Goal: Task Accomplishment & Management: Use online tool/utility

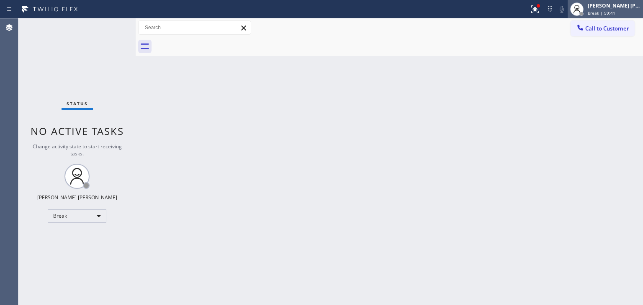
click at [628, 14] on div "Break | 59:41" at bounding box center [614, 13] width 53 height 6
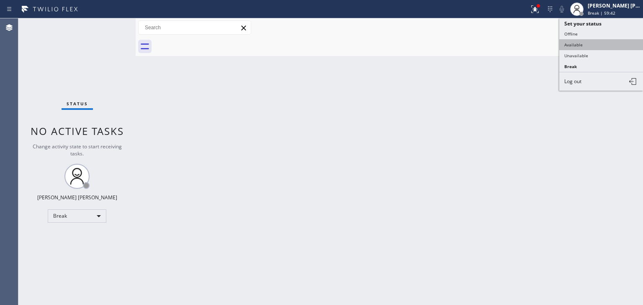
click at [604, 43] on button "Available" at bounding box center [601, 44] width 84 height 11
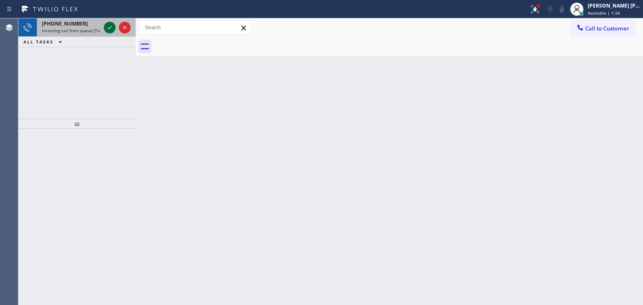
click at [112, 25] on icon at bounding box center [110, 28] width 10 height 10
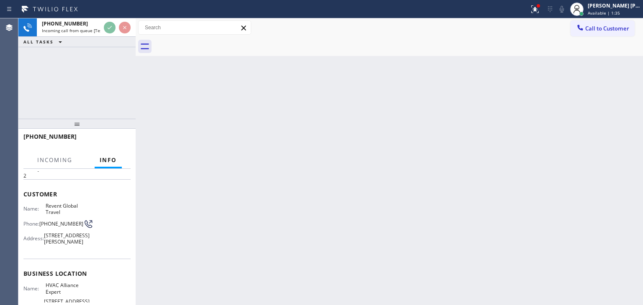
scroll to position [84, 0]
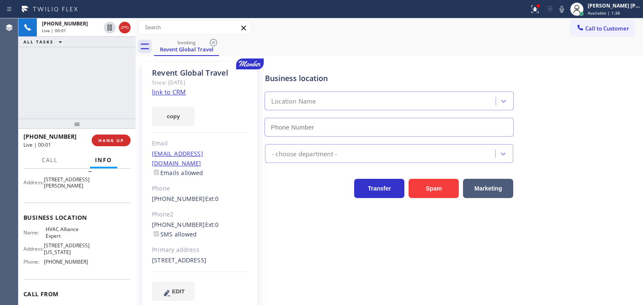
type input "[PHONE_NUMBER]"
click at [173, 91] on link "link to CRM" at bounding box center [169, 92] width 34 height 8
click at [567, 13] on icon at bounding box center [562, 9] width 10 height 10
drag, startPoint x: 578, startPoint y: 10, endPoint x: 583, endPoint y: 10, distance: 5.0
click at [567, 10] on icon at bounding box center [562, 9] width 10 height 10
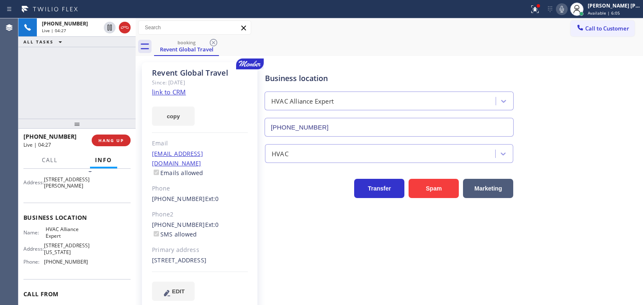
click at [567, 8] on icon at bounding box center [562, 9] width 10 height 10
click at [564, 8] on icon at bounding box center [562, 9] width 4 height 7
click at [567, 8] on icon at bounding box center [562, 9] width 10 height 10
click at [573, 16] on div "Status report Issues detected These issues could affect your workflow. Please c…" at bounding box center [584, 9] width 117 height 18
click at [567, 12] on icon at bounding box center [562, 9] width 10 height 10
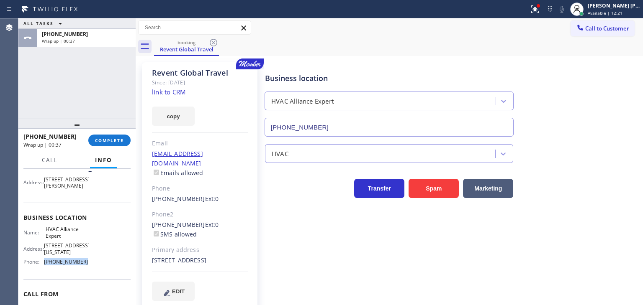
drag, startPoint x: 86, startPoint y: 273, endPoint x: 44, endPoint y: 267, distance: 43.1
click at [44, 267] on div "Name: HVAC Alliance Expert Address: [STREET_ADDRESS][US_STATE] Phone: [PHONE_NU…" at bounding box center [76, 247] width 107 height 42
copy div "[PHONE_NUMBER]"
click at [104, 138] on span "COMPLETE" at bounding box center [109, 141] width 29 height 6
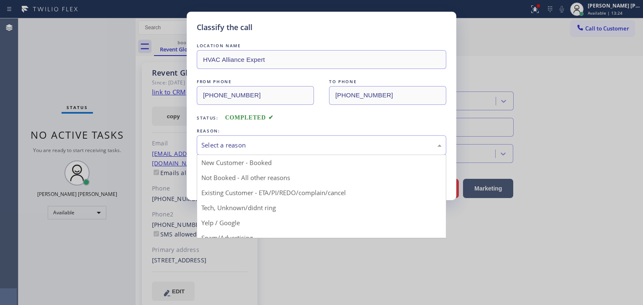
click at [238, 144] on div "Select a reason" at bounding box center [321, 146] width 240 height 10
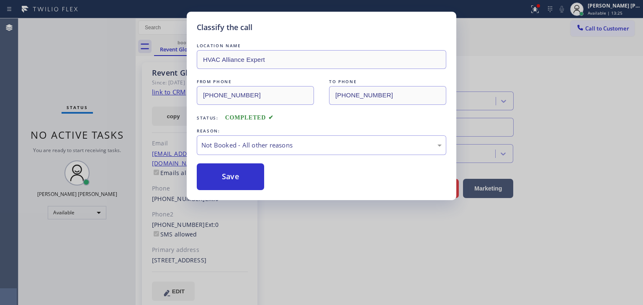
click at [223, 183] on button "Save" at bounding box center [230, 177] width 67 height 27
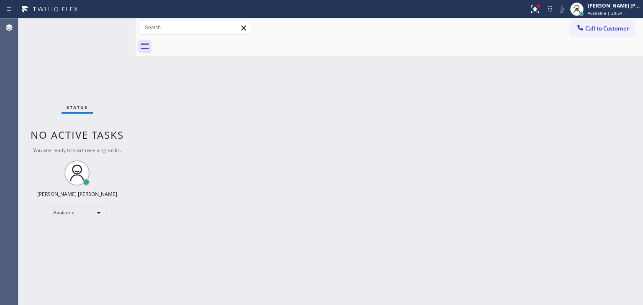
click at [116, 35] on div "Status No active tasks You are ready to start receiving tasks. [PERSON_NAME] [P…" at bounding box center [76, 161] width 117 height 287
click at [109, 37] on div "Status No active tasks You are ready to start receiving tasks. [PERSON_NAME] [P…" at bounding box center [76, 161] width 117 height 287
click at [109, 23] on div "Status No active tasks You are ready to start receiving tasks. [PERSON_NAME] [P…" at bounding box center [76, 161] width 117 height 287
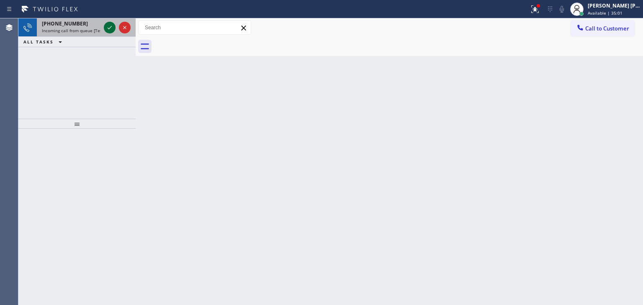
click at [109, 24] on icon at bounding box center [110, 28] width 10 height 10
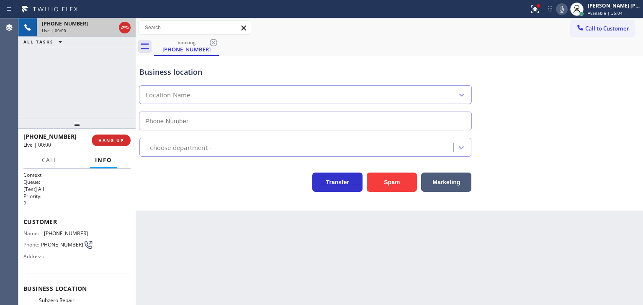
type input "[PHONE_NUMBER]"
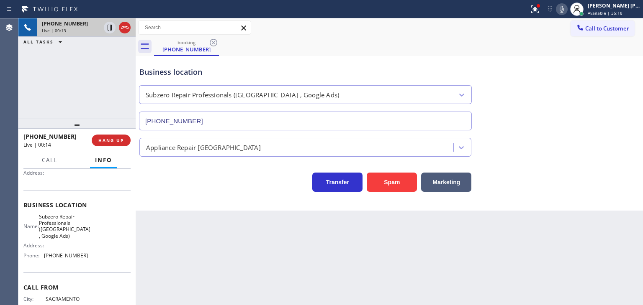
scroll to position [118, 0]
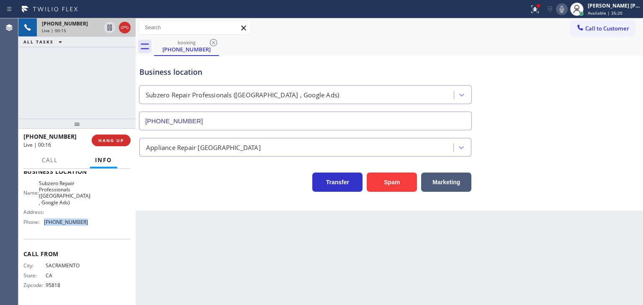
drag, startPoint x: 83, startPoint y: 222, endPoint x: 41, endPoint y: 226, distance: 42.1
click at [41, 226] on div "Name: Subzero Repair Professionals ([GEOGRAPHIC_DATA] , Google Ads) Address: Ph…" at bounding box center [55, 204] width 64 height 49
copy div "[PHONE_NUMBER]"
click at [120, 141] on span "HANG UP" at bounding box center [111, 141] width 26 height 6
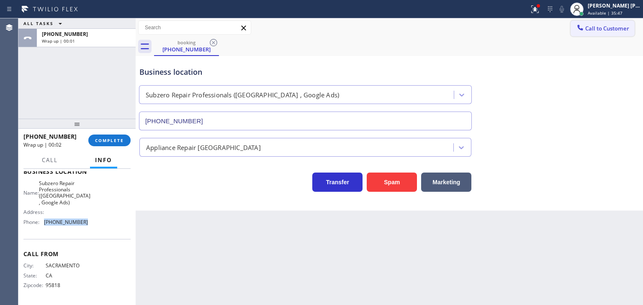
click at [594, 29] on span "Call to Customer" at bounding box center [607, 29] width 44 height 8
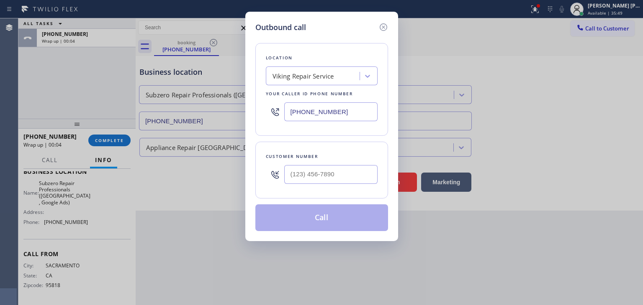
drag, startPoint x: 347, startPoint y: 116, endPoint x: 269, endPoint y: 116, distance: 78.3
click at [269, 116] on div "[PHONE_NUMBER]" at bounding box center [322, 111] width 112 height 27
paste input "916) 515-7318"
type input "[PHONE_NUMBER]"
click at [384, 26] on icon at bounding box center [383, 27] width 8 height 8
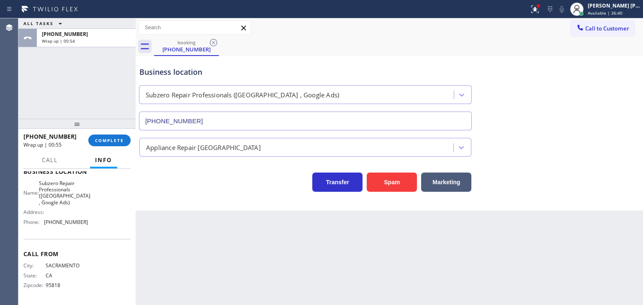
scroll to position [76, 0]
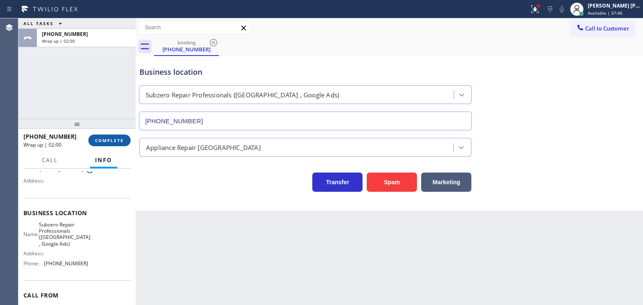
click at [110, 140] on span "COMPLETE" at bounding box center [109, 141] width 29 height 6
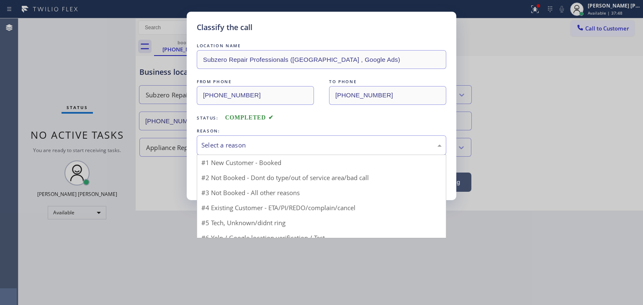
click at [239, 149] on div "Select a reason" at bounding box center [321, 146] width 240 height 10
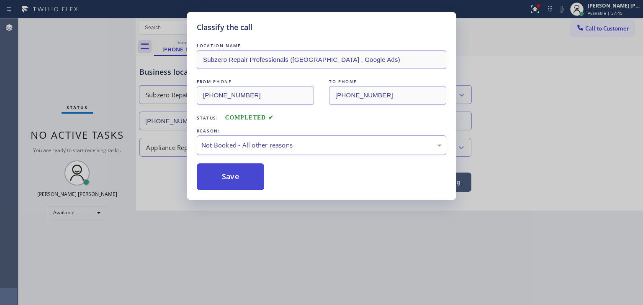
click at [236, 177] on button "Save" at bounding box center [230, 177] width 67 height 27
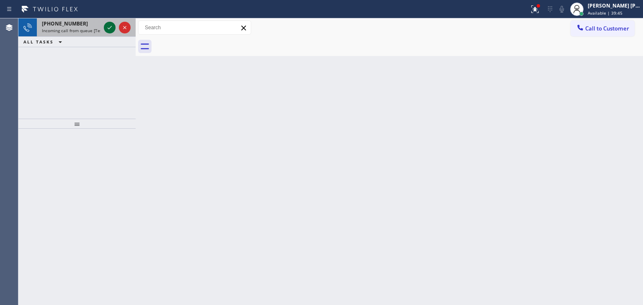
click at [109, 26] on icon at bounding box center [110, 28] width 10 height 10
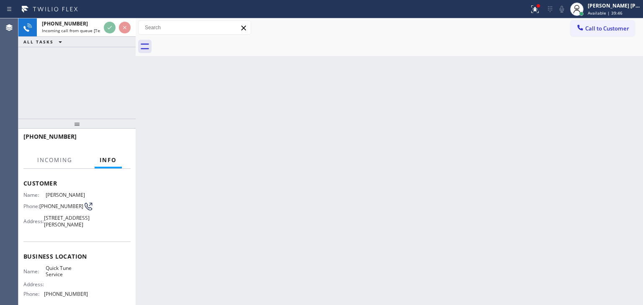
scroll to position [84, 0]
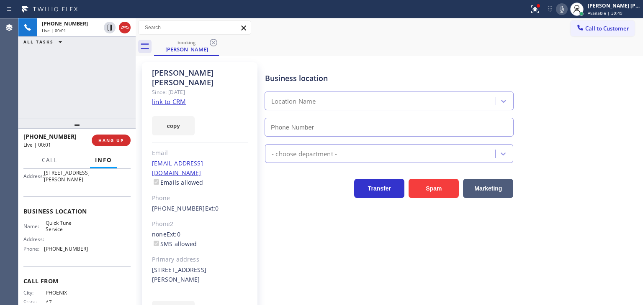
type input "[PHONE_NUMBER]"
click at [180, 98] on link "link to CRM" at bounding box center [169, 102] width 34 height 8
click at [567, 12] on icon at bounding box center [562, 9] width 10 height 10
click at [435, 267] on div "Business location Quick Tune Service [PHONE_NUMBER] Appliance Repair Regular Tr…" at bounding box center [451, 191] width 377 height 254
click at [626, 8] on div "[PERSON_NAME] [PERSON_NAME]" at bounding box center [614, 5] width 53 height 7
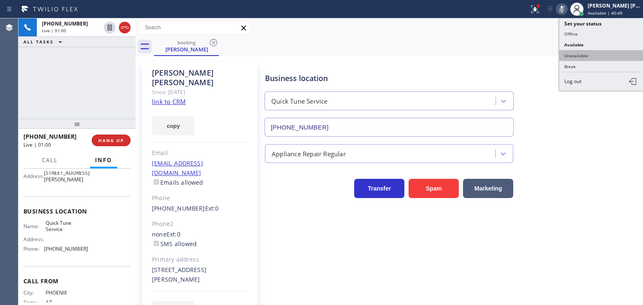
click at [600, 56] on button "Unavailable" at bounding box center [601, 55] width 84 height 11
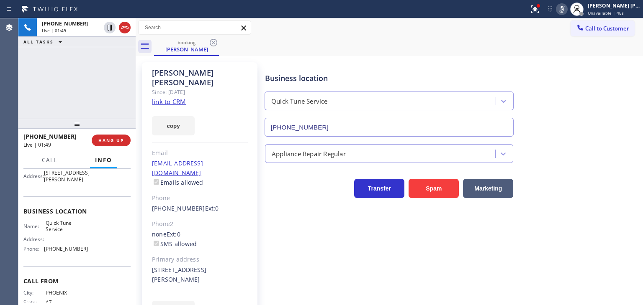
click at [567, 9] on icon at bounding box center [562, 9] width 10 height 10
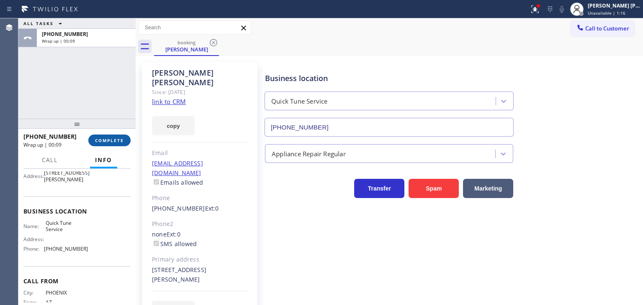
click at [106, 141] on span "COMPLETE" at bounding box center [109, 141] width 29 height 6
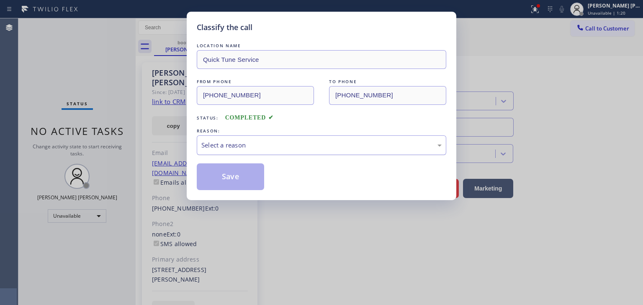
click at [254, 151] on div "Select a reason" at bounding box center [321, 146] width 249 height 20
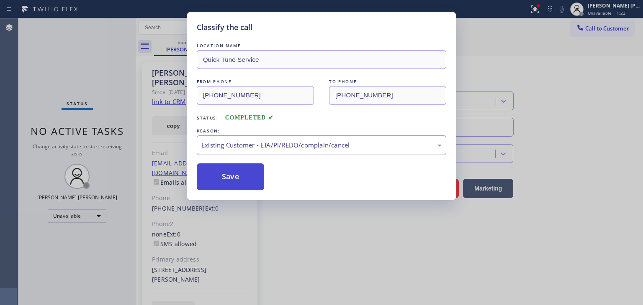
click at [239, 185] on button "Save" at bounding box center [230, 177] width 67 height 27
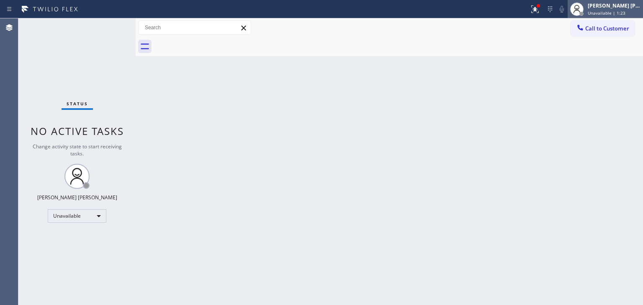
click at [626, 9] on div "[PERSON_NAME] [PERSON_NAME]" at bounding box center [614, 5] width 53 height 7
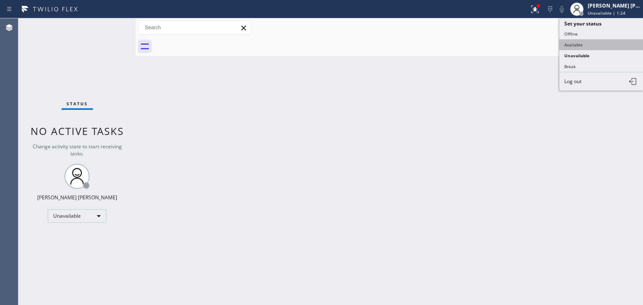
click at [575, 42] on button "Available" at bounding box center [601, 44] width 84 height 11
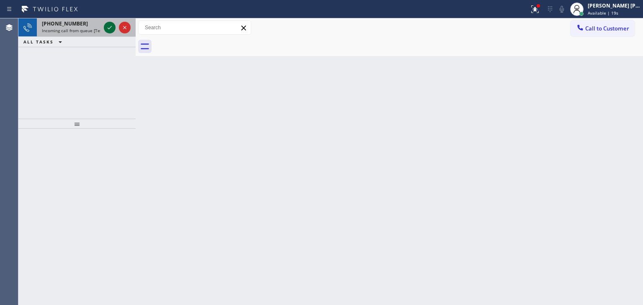
click at [106, 26] on icon at bounding box center [110, 28] width 10 height 10
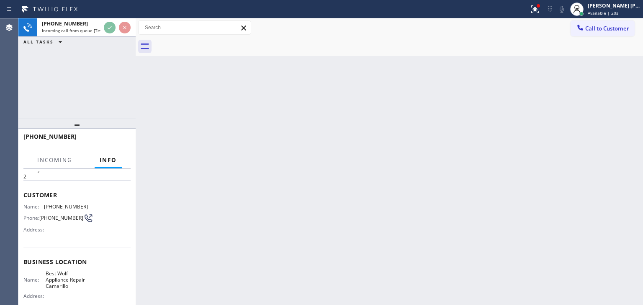
scroll to position [42, 0]
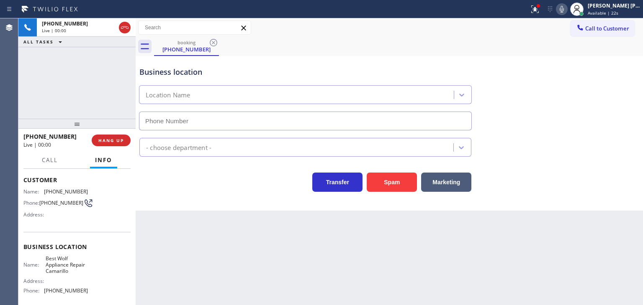
type input "[PHONE_NUMBER]"
click at [122, 140] on span "HANG UP" at bounding box center [111, 141] width 26 height 6
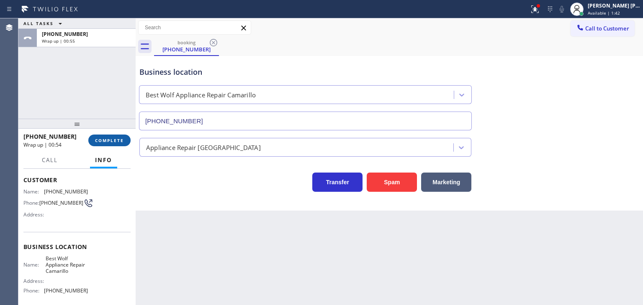
click at [114, 139] on span "COMPLETE" at bounding box center [109, 141] width 29 height 6
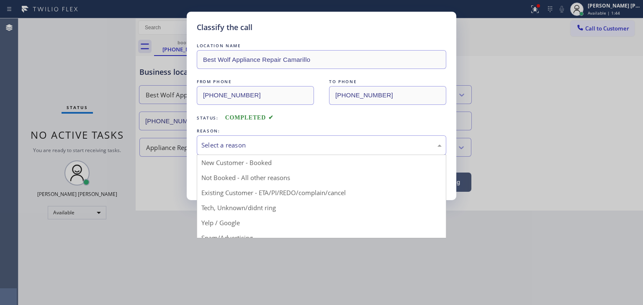
click at [215, 152] on div "Select a reason" at bounding box center [321, 146] width 249 height 20
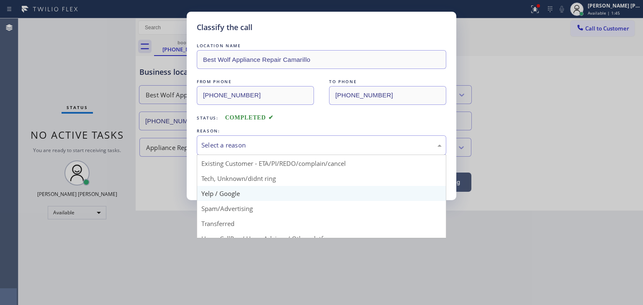
scroll to position [42, 0]
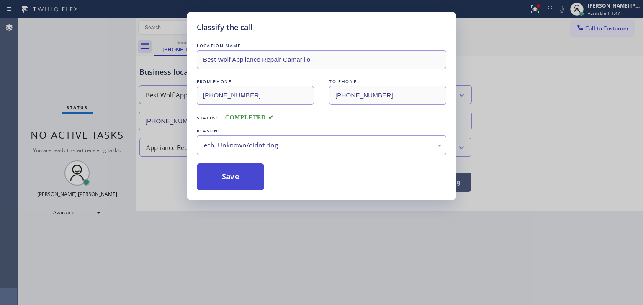
click at [236, 180] on button "Save" at bounding box center [230, 177] width 67 height 27
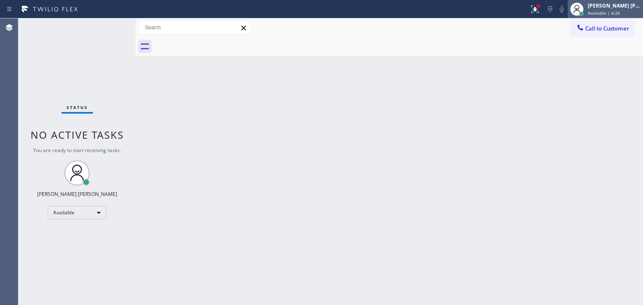
drag, startPoint x: 612, startPoint y: 10, endPoint x: 609, endPoint y: 14, distance: 5.1
click at [612, 10] on span "Available | 4:26" at bounding box center [604, 13] width 32 height 6
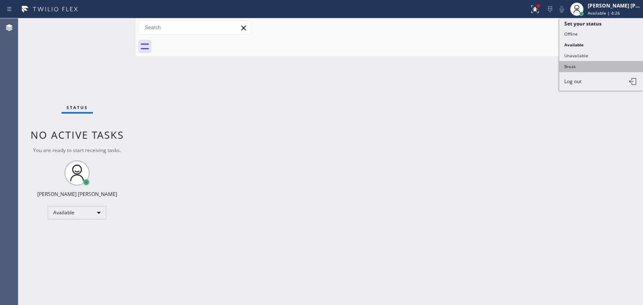
click at [592, 66] on button "Break" at bounding box center [601, 66] width 84 height 11
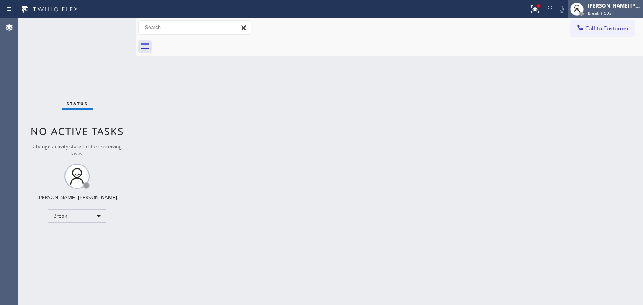
click at [613, 8] on div "[PERSON_NAME] [PERSON_NAME]" at bounding box center [614, 5] width 53 height 7
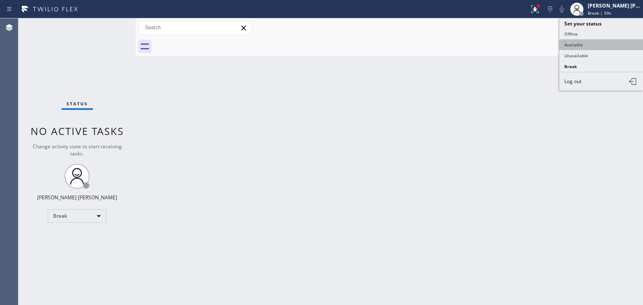
click at [575, 44] on button "Available" at bounding box center [601, 44] width 84 height 11
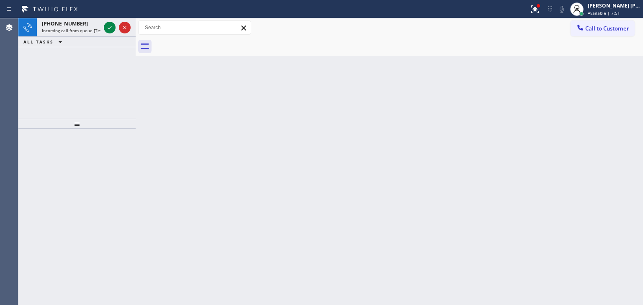
click at [111, 28] on icon at bounding box center [110, 28] width 10 height 10
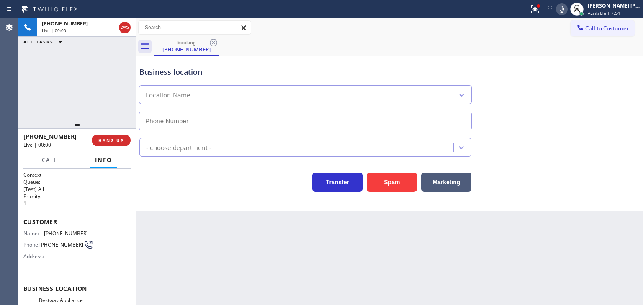
type input "[PHONE_NUMBER]"
click at [564, 9] on icon at bounding box center [562, 9] width 4 height 7
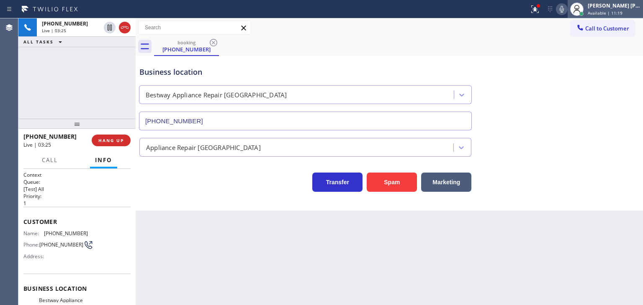
click at [622, 10] on span "Available | 11:19" at bounding box center [605, 13] width 35 height 6
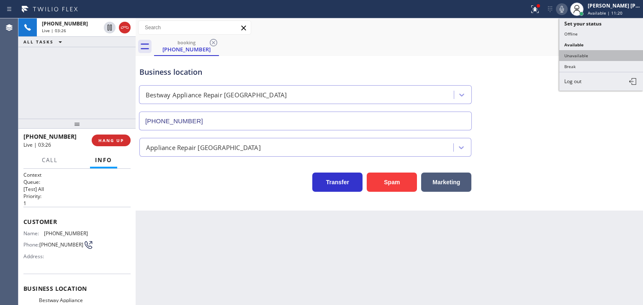
click at [593, 57] on button "Unavailable" at bounding box center [601, 55] width 84 height 11
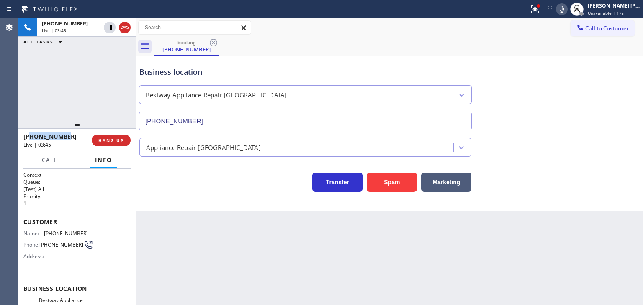
drag, startPoint x: 74, startPoint y: 138, endPoint x: 30, endPoint y: 136, distance: 44.0
click at [30, 136] on div "[PHONE_NUMBER]" at bounding box center [54, 137] width 62 height 8
copy span "4807104569"
click at [580, 118] on div "Business location Bestway Appliance Repair [GEOGRAPHIC_DATA] [PHONE_NUMBER]" at bounding box center [389, 93] width 503 height 76
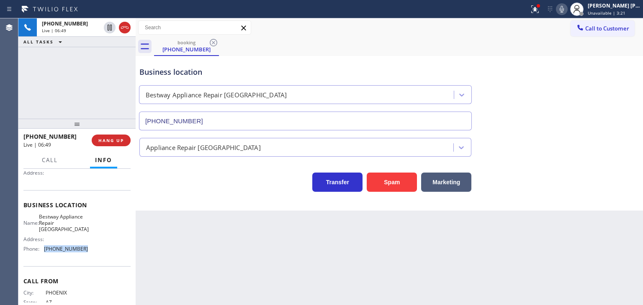
drag, startPoint x: 85, startPoint y: 253, endPoint x: 39, endPoint y: 251, distance: 46.1
click at [39, 251] on div "Name: Bestway Appliance Repair Phoenix Address: Phone: [PHONE_NUMBER]" at bounding box center [76, 235] width 107 height 42
copy div "[PHONE_NUMBER]"
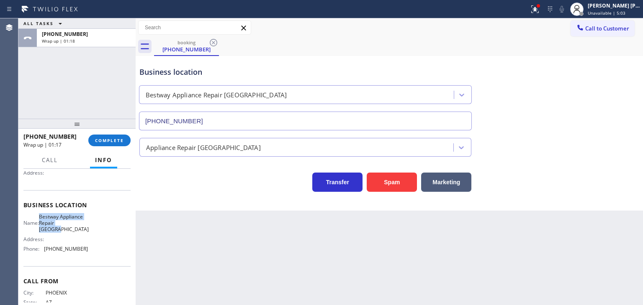
drag, startPoint x: 80, startPoint y: 232, endPoint x: 46, endPoint y: 216, distance: 37.6
click at [46, 216] on span "Bestway Appliance Repair [GEOGRAPHIC_DATA]" at bounding box center [64, 223] width 50 height 19
copy span "Bestway Appliance Repair [GEOGRAPHIC_DATA]"
drag, startPoint x: 67, startPoint y: 136, endPoint x: 32, endPoint y: 137, distance: 35.6
click at [32, 137] on div "[PHONE_NUMBER]" at bounding box center [52, 137] width 59 height 8
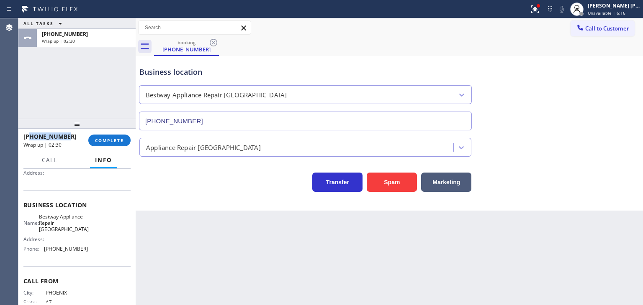
copy span "4807104569"
click at [124, 139] on button "COMPLETE" at bounding box center [109, 141] width 42 height 12
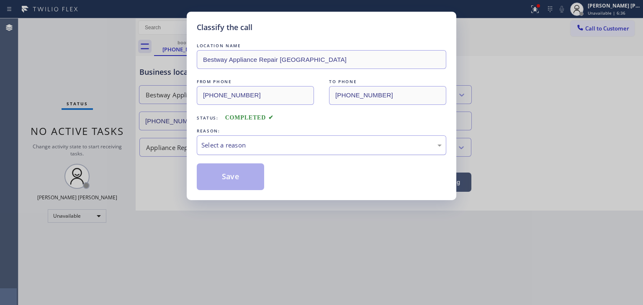
click at [231, 141] on div "Select a reason" at bounding box center [321, 146] width 240 height 10
drag, startPoint x: 231, startPoint y: 181, endPoint x: 287, endPoint y: 191, distance: 57.3
click at [230, 182] on button "Save" at bounding box center [230, 177] width 67 height 27
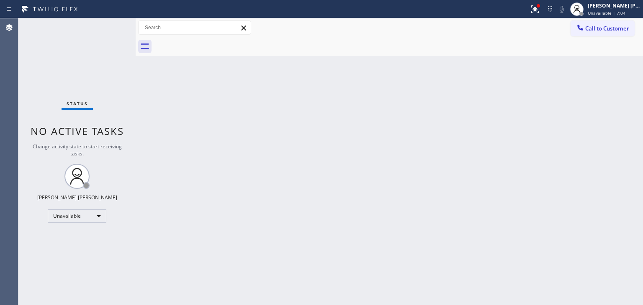
drag, startPoint x: 629, startPoint y: 7, endPoint x: 608, endPoint y: 24, distance: 27.4
click at [629, 7] on div "[PERSON_NAME] [PERSON_NAME]" at bounding box center [614, 5] width 53 height 7
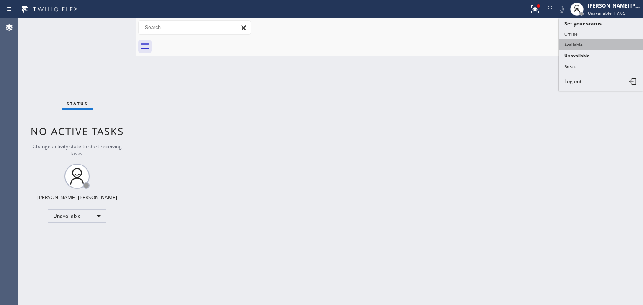
click at [588, 40] on button "Available" at bounding box center [601, 44] width 84 height 11
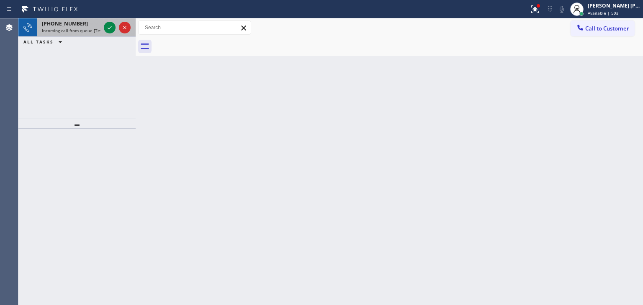
click at [114, 33] on div at bounding box center [117, 27] width 30 height 18
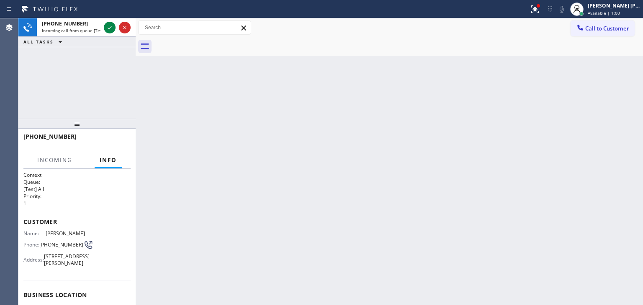
scroll to position [42, 0]
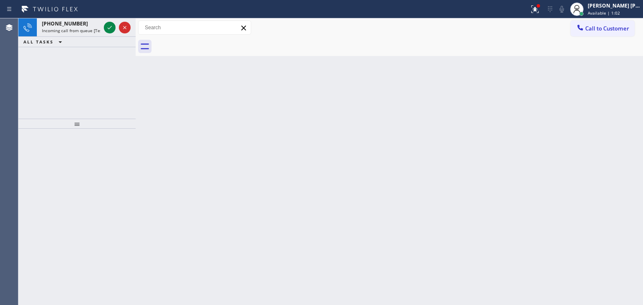
click at [109, 26] on icon at bounding box center [110, 28] width 10 height 10
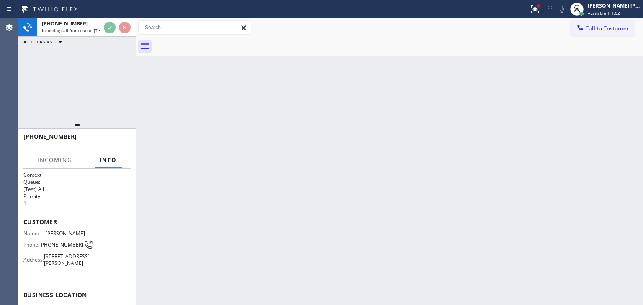
scroll to position [84, 0]
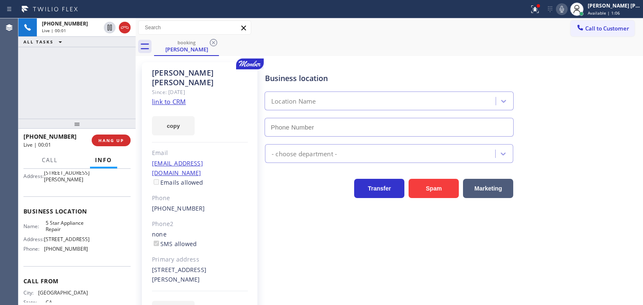
type input "[PHONE_NUMBER]"
click at [181, 98] on link "link to CRM" at bounding box center [169, 102] width 34 height 8
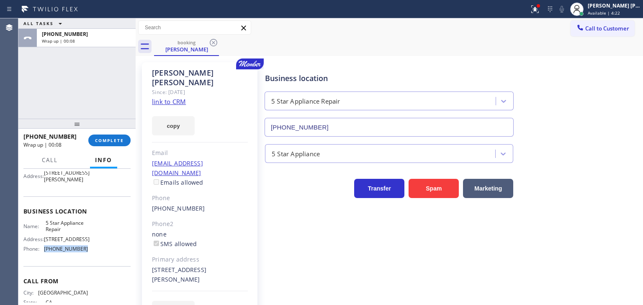
drag, startPoint x: 92, startPoint y: 258, endPoint x: 42, endPoint y: 255, distance: 49.9
click at [42, 255] on div "Name: 5 Star Appliance Repair Address: [STREET_ADDRESS] Phone: [PHONE_NUMBER]" at bounding box center [76, 238] width 107 height 36
copy div "[PHONE_NUMBER]"
click at [596, 31] on span "Call to Customer" at bounding box center [607, 29] width 44 height 8
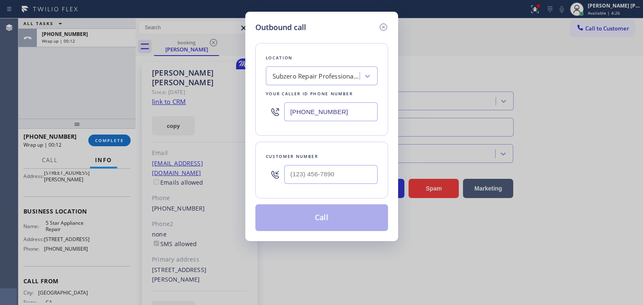
drag, startPoint x: 351, startPoint y: 113, endPoint x: 278, endPoint y: 122, distance: 73.3
click at [278, 122] on div "[PHONE_NUMBER]" at bounding box center [322, 111] width 112 height 27
paste input "855) 731-4952"
type input "[PHONE_NUMBER]"
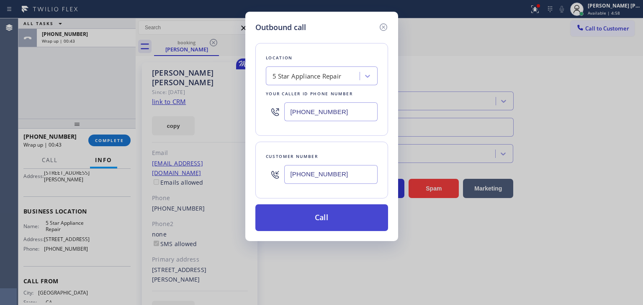
type input "[PHONE_NUMBER]"
click at [338, 216] on button "Call" at bounding box center [321, 218] width 133 height 27
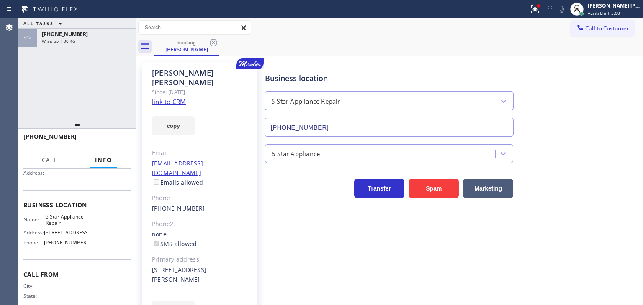
scroll to position [77, 0]
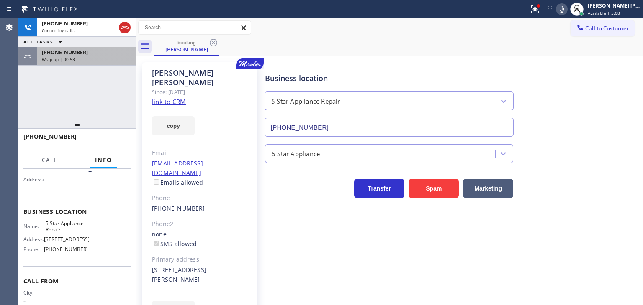
click at [103, 58] on div "Wrap up | 00:53" at bounding box center [86, 59] width 89 height 6
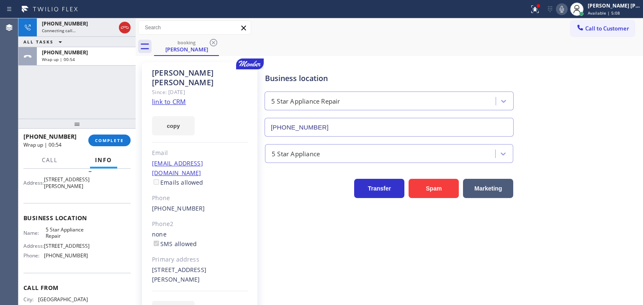
scroll to position [84, 0]
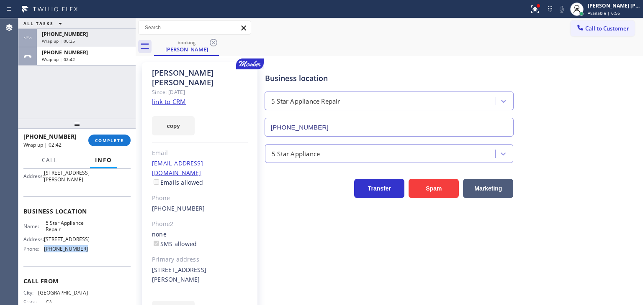
drag, startPoint x: 93, startPoint y: 261, endPoint x: 43, endPoint y: 261, distance: 50.2
click at [43, 256] on div "Name: 5 Star Appliance Repair Address: [STREET_ADDRESS] Phone: [PHONE_NUMBER]" at bounding box center [76, 238] width 107 height 36
copy div "[PHONE_NUMBER]"
click at [115, 53] on div "[PHONE_NUMBER]" at bounding box center [86, 52] width 89 height 7
click at [117, 143] on span "COMPLETE" at bounding box center [109, 141] width 29 height 6
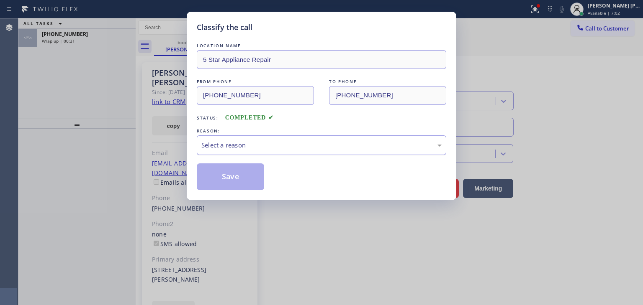
click at [241, 141] on div "Select a reason" at bounding box center [321, 146] width 240 height 10
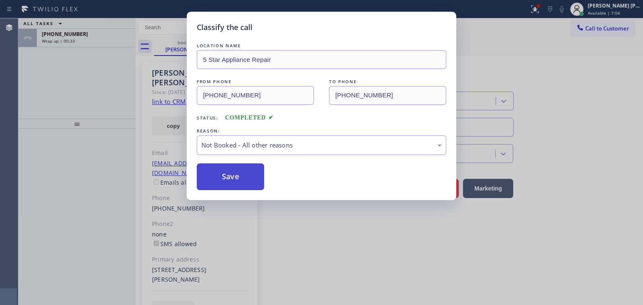
click at [254, 180] on button "Save" at bounding box center [230, 177] width 67 height 27
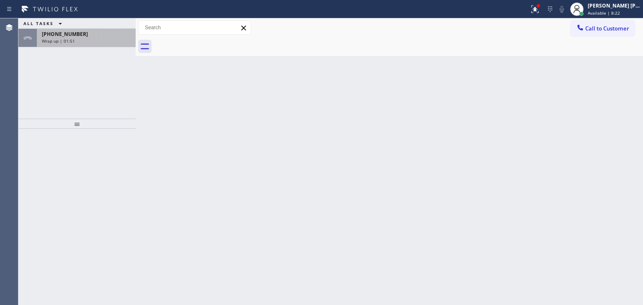
click at [104, 36] on div "[PHONE_NUMBER]" at bounding box center [86, 34] width 89 height 7
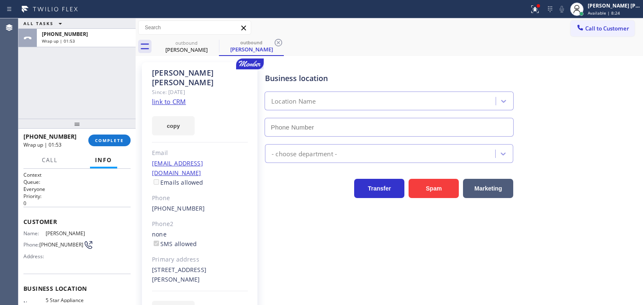
type input "[PHONE_NUMBER]"
click at [116, 139] on span "COMPLETE" at bounding box center [109, 141] width 29 height 6
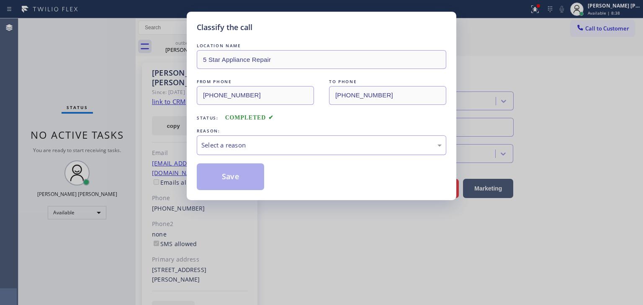
click at [241, 145] on div "Select a reason" at bounding box center [321, 146] width 240 height 10
click at [234, 169] on button "Save" at bounding box center [230, 177] width 67 height 27
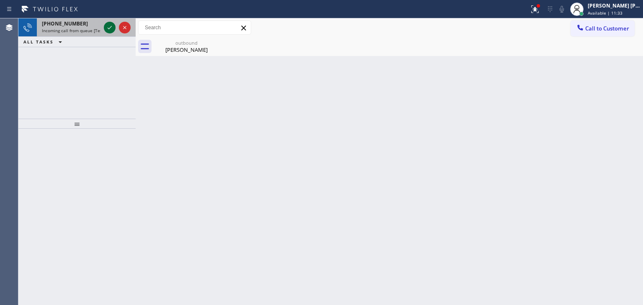
click at [113, 31] on icon at bounding box center [110, 28] width 10 height 10
click at [109, 28] on icon at bounding box center [110, 28] width 10 height 10
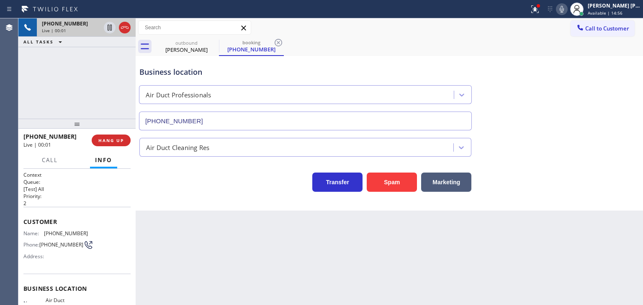
type input "[PHONE_NUMBER]"
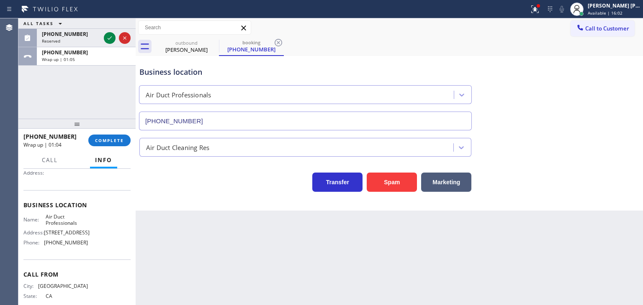
drag, startPoint x: 111, startPoint y: 33, endPoint x: 108, endPoint y: 118, distance: 85.4
click at [111, 33] on icon at bounding box center [110, 38] width 10 height 10
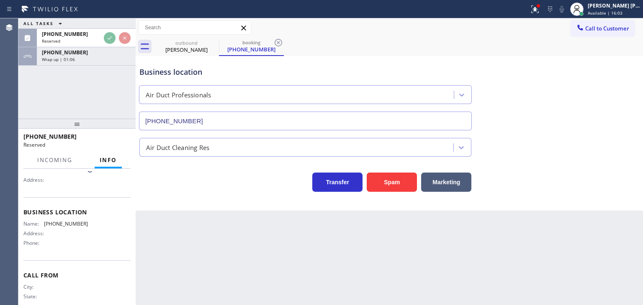
scroll to position [90, 0]
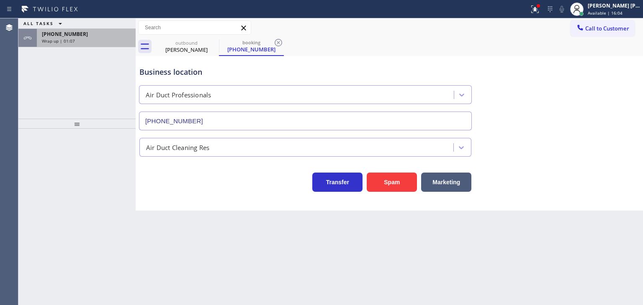
click at [77, 41] on div "Wrap up | 01:07" at bounding box center [86, 41] width 89 height 6
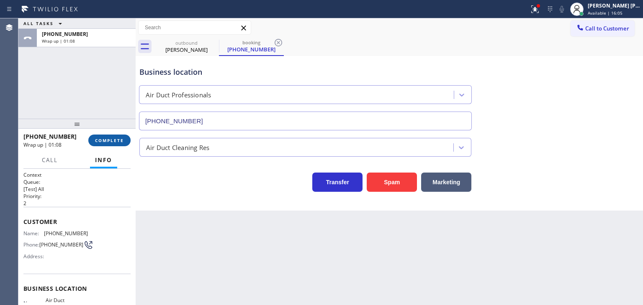
click at [112, 143] on span "COMPLETE" at bounding box center [109, 141] width 29 height 6
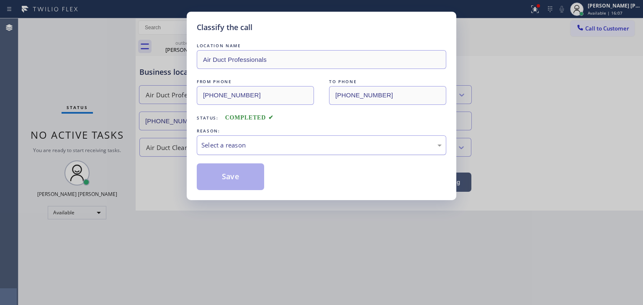
click at [233, 150] on div "Select a reason" at bounding box center [321, 146] width 249 height 20
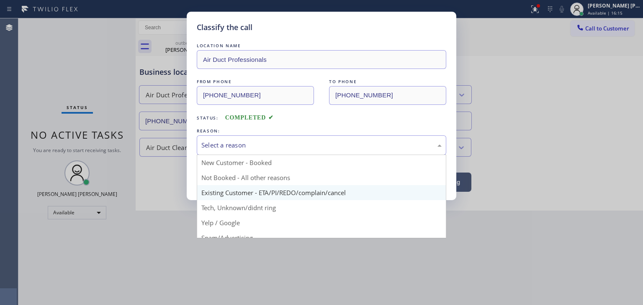
scroll to position [42, 0]
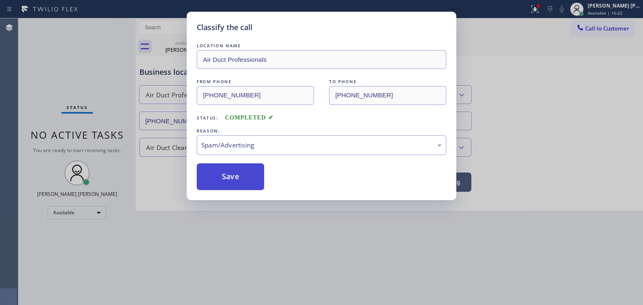
click at [234, 185] on button "Save" at bounding box center [230, 177] width 67 height 27
type input "[PHONE_NUMBER]"
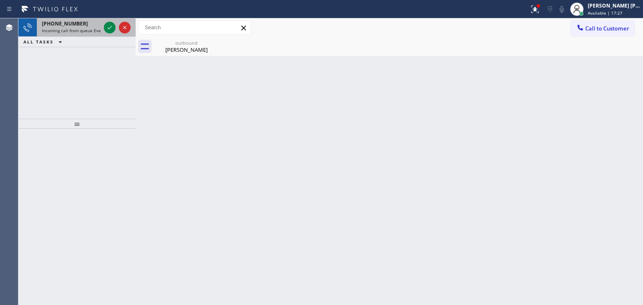
click at [116, 35] on div at bounding box center [117, 27] width 30 height 18
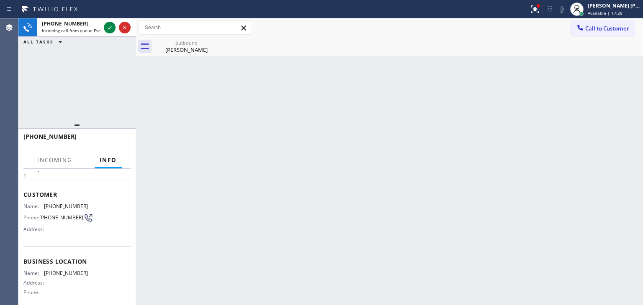
scroll to position [42, 0]
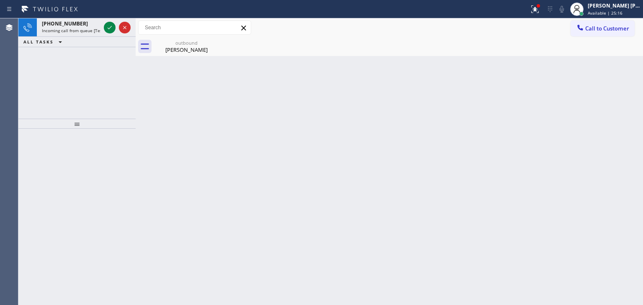
drag, startPoint x: 111, startPoint y: 27, endPoint x: 111, endPoint y: 39, distance: 12.1
click at [111, 27] on icon at bounding box center [110, 27] width 4 height 3
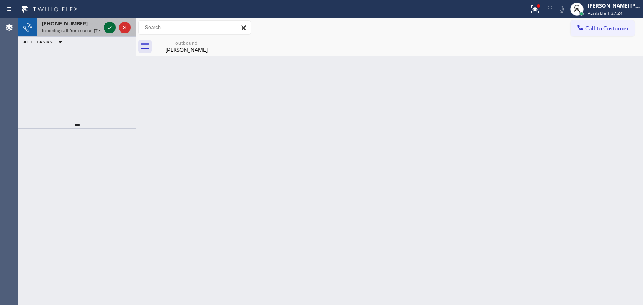
click at [110, 26] on icon at bounding box center [110, 28] width 10 height 10
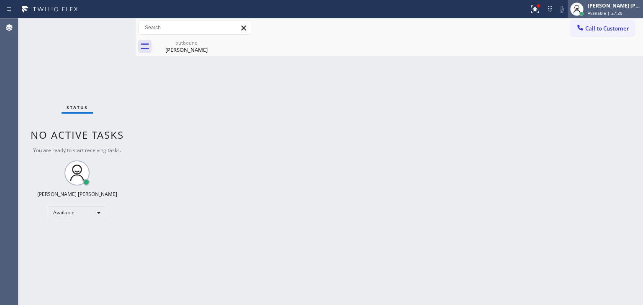
click at [625, 7] on div "[PERSON_NAME] [PERSON_NAME]" at bounding box center [614, 5] width 53 height 7
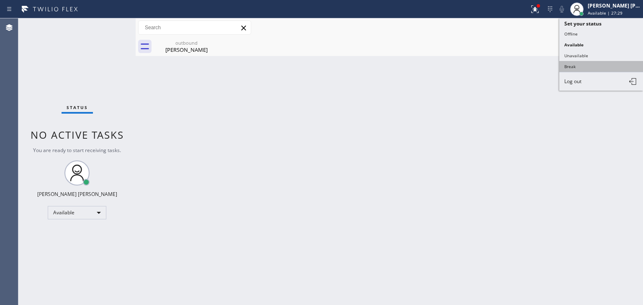
click at [573, 67] on button "Break" at bounding box center [601, 66] width 84 height 11
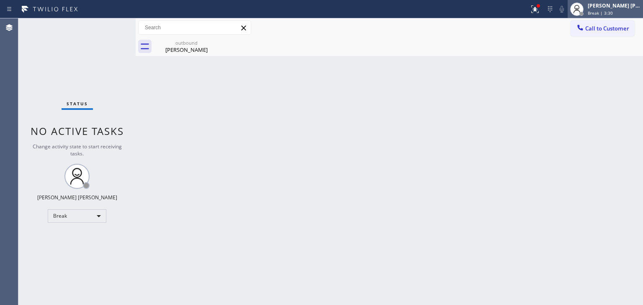
click at [628, 9] on div "[PERSON_NAME] [PERSON_NAME] Break | 3:30" at bounding box center [614, 9] width 57 height 15
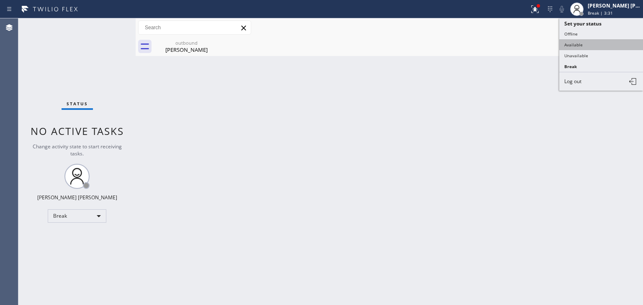
click at [591, 45] on button "Available" at bounding box center [601, 44] width 84 height 11
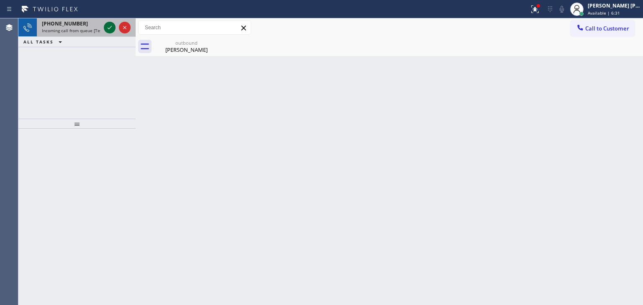
click at [105, 27] on icon at bounding box center [110, 28] width 10 height 10
click at [107, 21] on div at bounding box center [117, 27] width 30 height 18
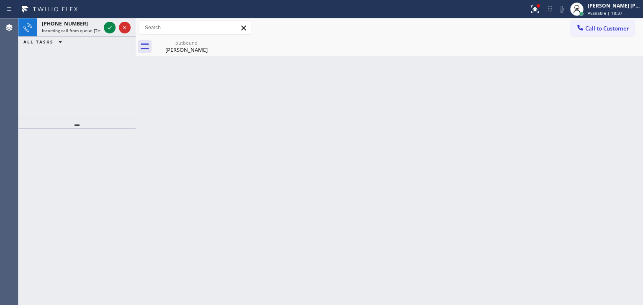
click at [107, 27] on icon at bounding box center [110, 28] width 10 height 10
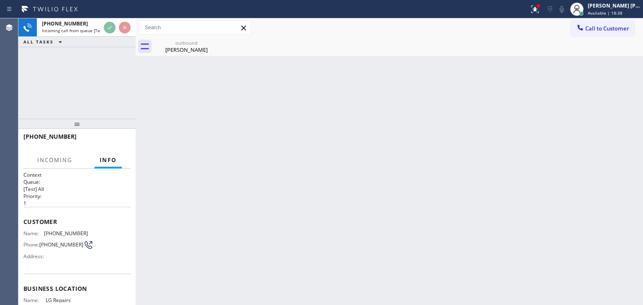
scroll to position [42, 0]
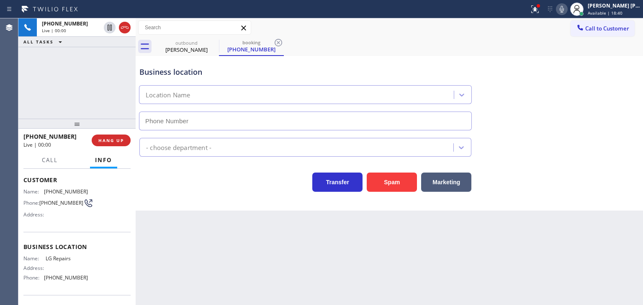
type input "[PHONE_NUMBER]"
click at [567, 10] on icon at bounding box center [562, 9] width 10 height 10
drag, startPoint x: 70, startPoint y: 136, endPoint x: 30, endPoint y: 140, distance: 40.0
click at [30, 140] on div "[PHONE_NUMBER]" at bounding box center [54, 137] width 62 height 8
copy span "8479093975"
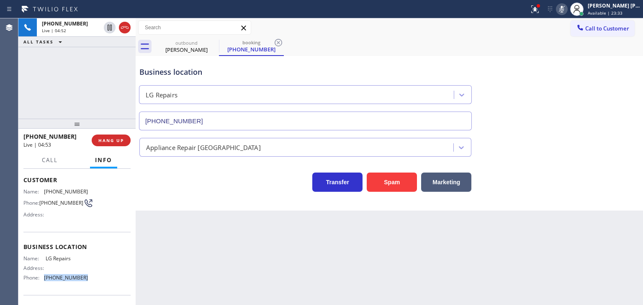
drag, startPoint x: 89, startPoint y: 282, endPoint x: 54, endPoint y: 285, distance: 35.7
click at [45, 282] on div "Name: LG Repairs Address: Phone: [PHONE_NUMBER]" at bounding box center [76, 270] width 107 height 29
copy span "[PHONE_NUMBER]"
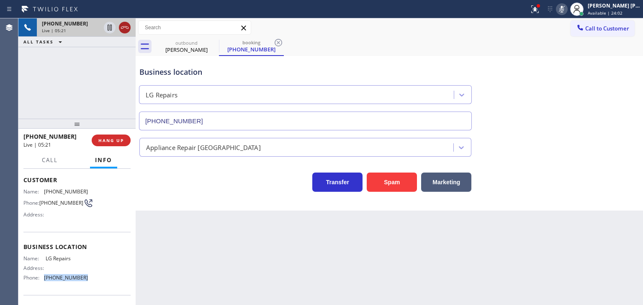
click at [122, 26] on icon at bounding box center [125, 28] width 10 height 10
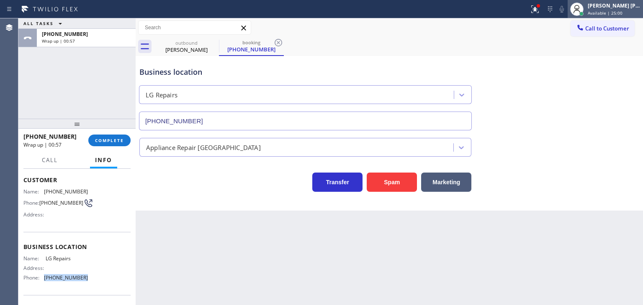
click at [626, 7] on div "[PERSON_NAME] [PERSON_NAME]" at bounding box center [614, 5] width 53 height 7
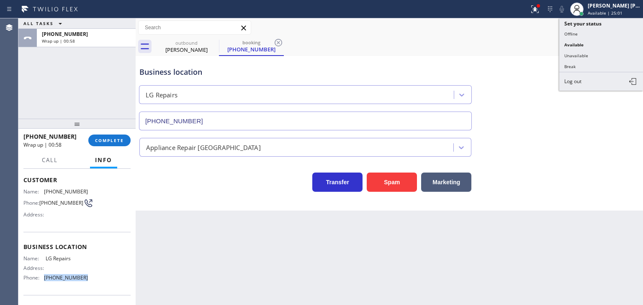
click at [586, 58] on button "Unavailable" at bounding box center [601, 55] width 84 height 11
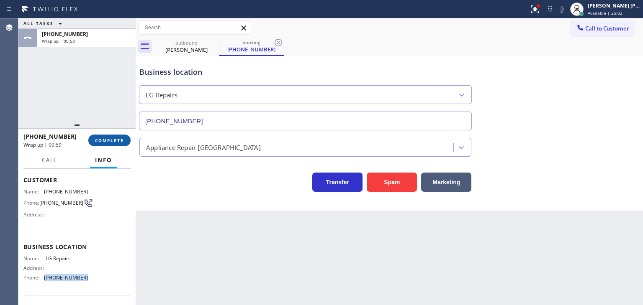
click at [119, 144] on button "COMPLETE" at bounding box center [109, 141] width 42 height 12
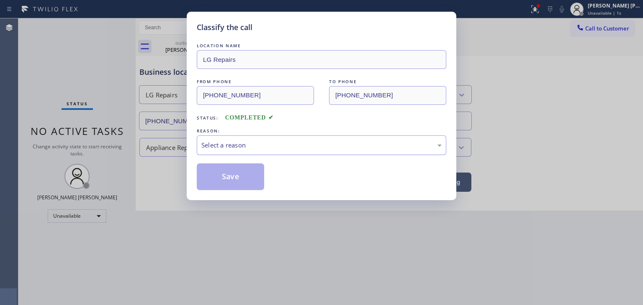
click at [248, 144] on div "Select a reason" at bounding box center [321, 146] width 240 height 10
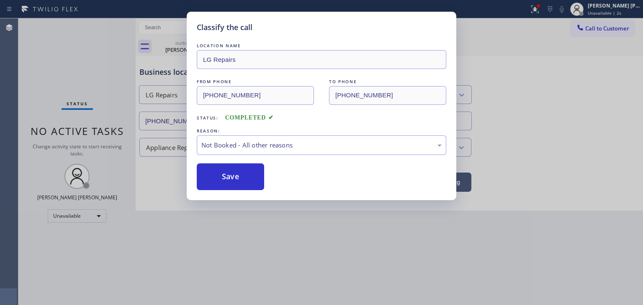
click at [241, 183] on button "Save" at bounding box center [230, 177] width 67 height 27
type input "[PHONE_NUMBER]"
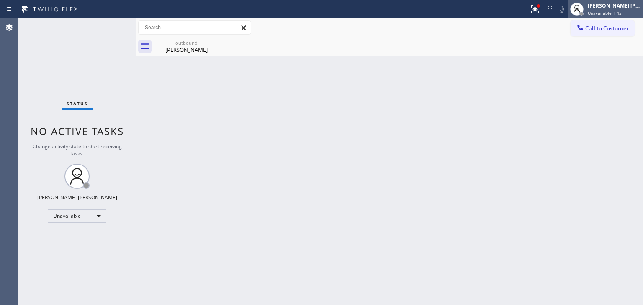
click at [624, 9] on div "[PERSON_NAME] [PERSON_NAME] Unavailable | 4s" at bounding box center [614, 9] width 57 height 15
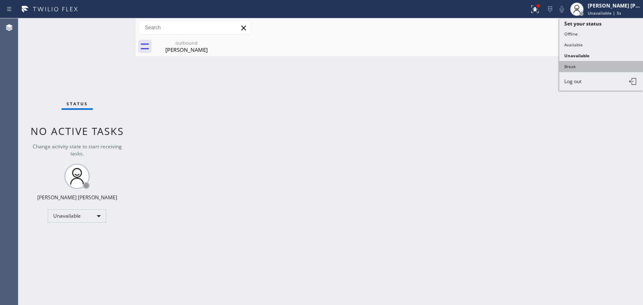
click at [588, 64] on button "Break" at bounding box center [601, 66] width 84 height 11
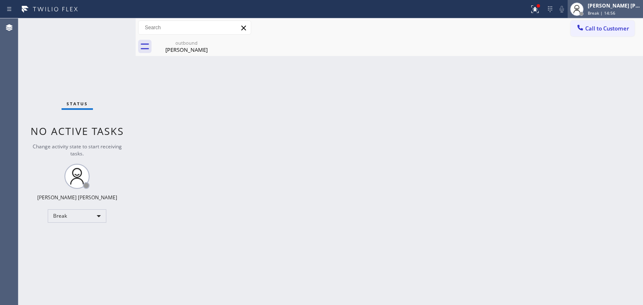
click at [606, 9] on div "[PERSON_NAME] [PERSON_NAME] Break | 14:56" at bounding box center [614, 9] width 57 height 15
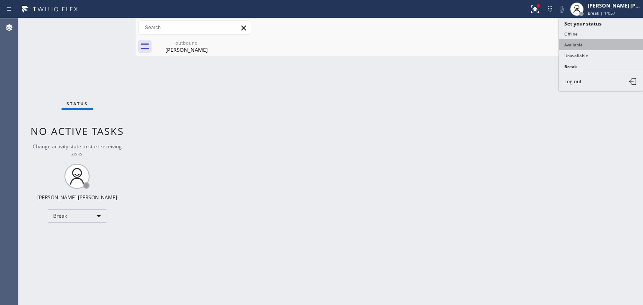
click at [605, 42] on button "Available" at bounding box center [601, 44] width 84 height 11
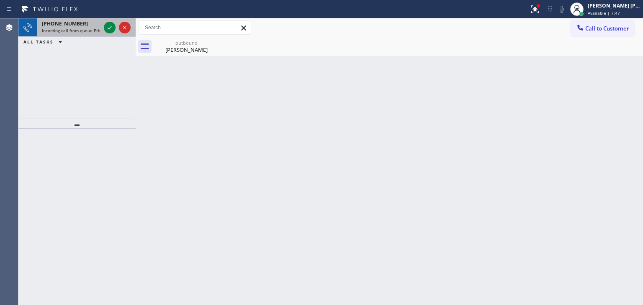
click at [117, 35] on div at bounding box center [117, 27] width 30 height 18
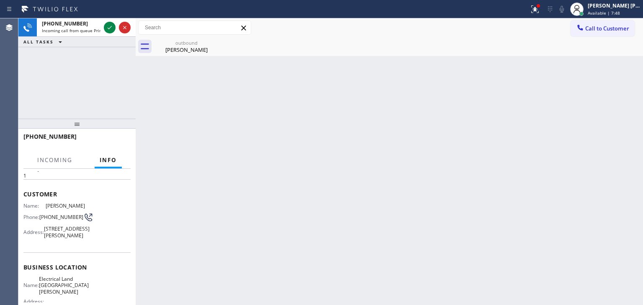
scroll to position [42, 0]
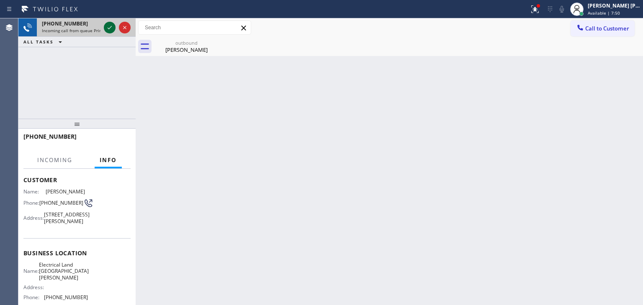
click at [110, 29] on icon at bounding box center [110, 28] width 10 height 10
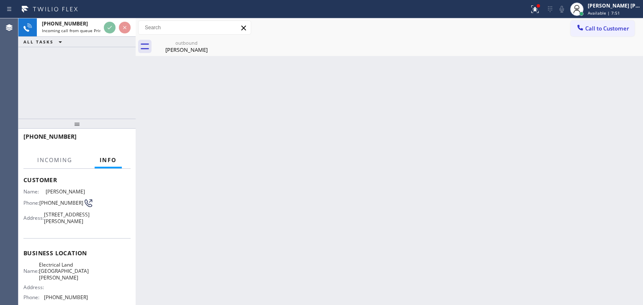
scroll to position [84, 0]
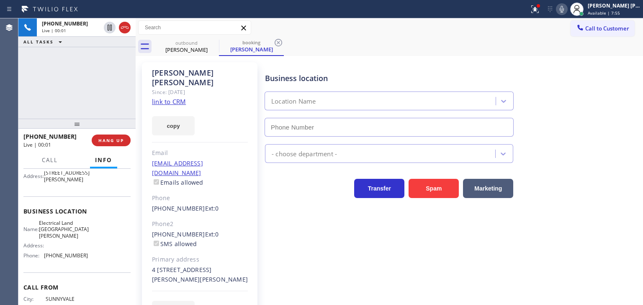
type input "[PHONE_NUMBER]"
click at [177, 98] on link "link to CRM" at bounding box center [169, 102] width 34 height 8
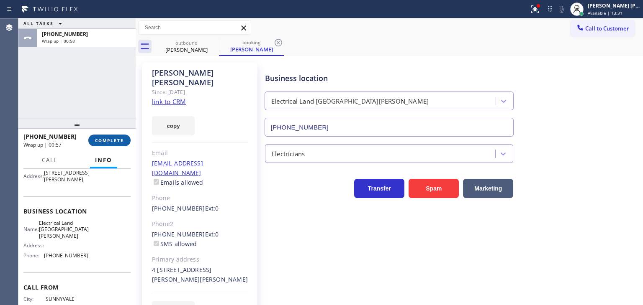
click at [108, 143] on span "COMPLETE" at bounding box center [109, 141] width 29 height 6
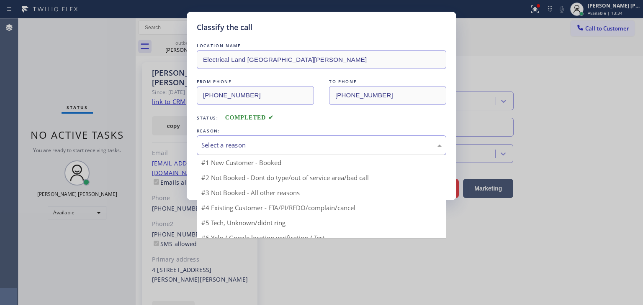
drag, startPoint x: 252, startPoint y: 142, endPoint x: 245, endPoint y: 146, distance: 7.8
click at [252, 143] on div "Select a reason" at bounding box center [321, 146] width 240 height 10
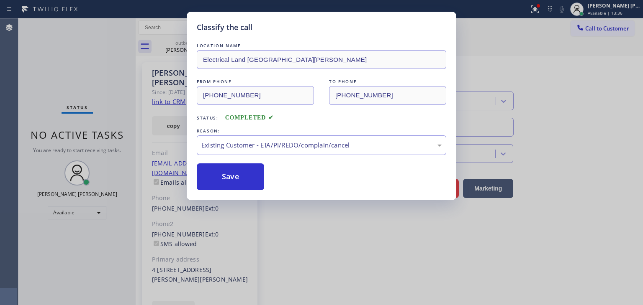
drag, startPoint x: 234, startPoint y: 192, endPoint x: 231, endPoint y: 183, distance: 8.9
click at [230, 183] on button "Save" at bounding box center [230, 177] width 67 height 27
type input "[PHONE_NUMBER]"
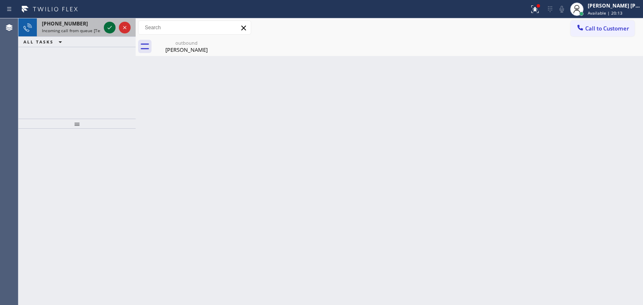
click at [107, 28] on icon at bounding box center [110, 28] width 10 height 10
click at [109, 30] on icon at bounding box center [110, 28] width 10 height 10
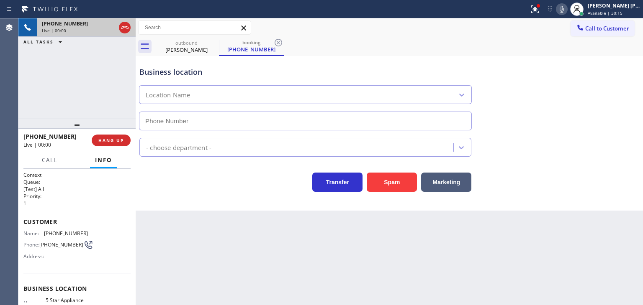
scroll to position [84, 0]
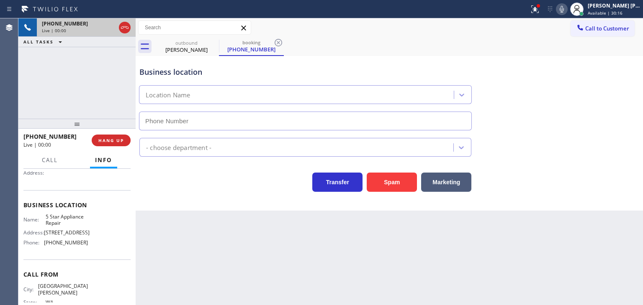
type input "[PHONE_NUMBER]"
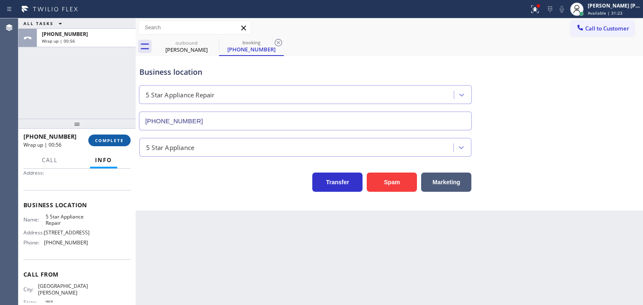
click at [115, 139] on span "COMPLETE" at bounding box center [109, 141] width 29 height 6
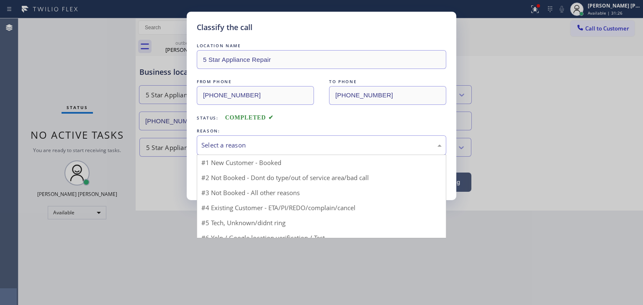
click at [232, 141] on div "Select a reason" at bounding box center [321, 146] width 240 height 10
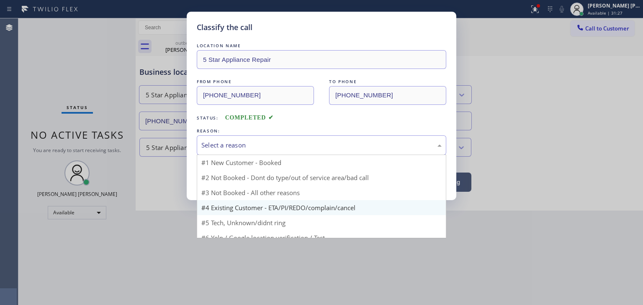
scroll to position [7, 0]
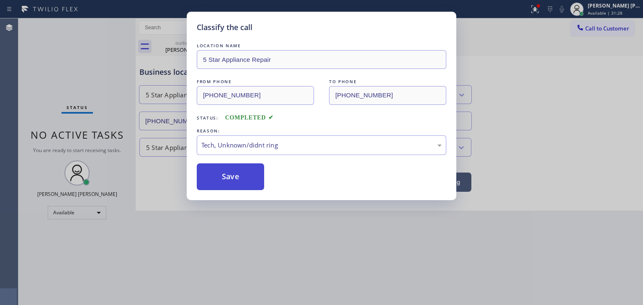
click at [236, 189] on button "Save" at bounding box center [230, 177] width 67 height 27
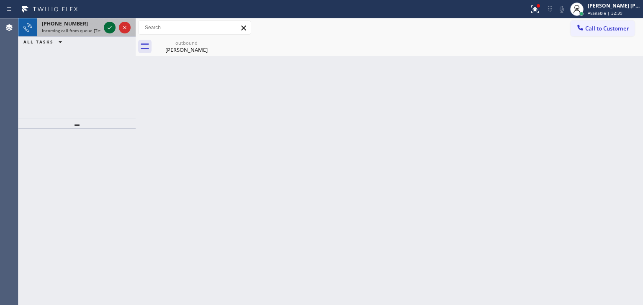
click at [115, 31] on div at bounding box center [110, 28] width 12 height 10
click at [115, 33] on div at bounding box center [117, 27] width 30 height 18
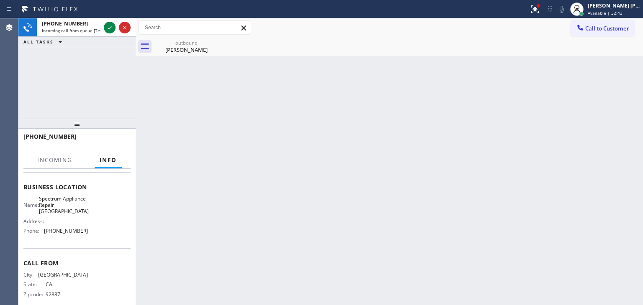
scroll to position [126, 0]
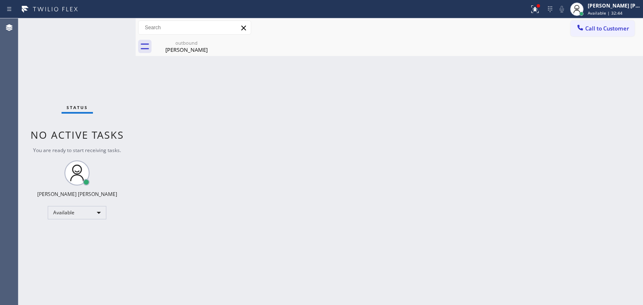
click at [107, 24] on div "Status No active tasks You are ready to start receiving tasks. [PERSON_NAME] [P…" at bounding box center [76, 161] width 117 height 287
click at [108, 21] on div "Status No active tasks You are ready to start receiving tasks. [PERSON_NAME] [P…" at bounding box center [76, 161] width 117 height 287
click at [114, 23] on div "Status No active tasks You are ready to start receiving tasks. [PERSON_NAME] [P…" at bounding box center [76, 161] width 117 height 287
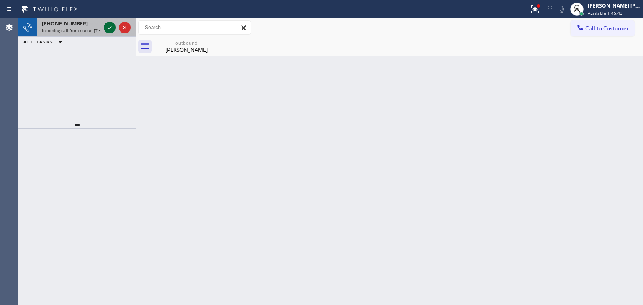
click at [114, 23] on icon at bounding box center [110, 28] width 10 height 10
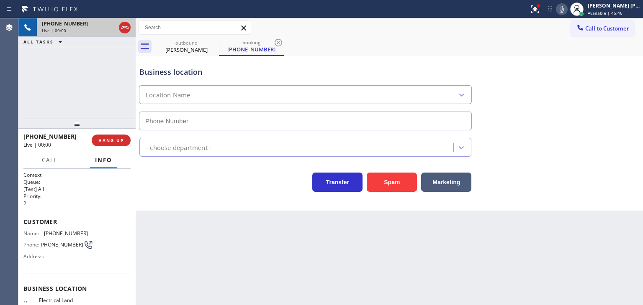
type input "[PHONE_NUMBER]"
drag, startPoint x: 574, startPoint y: 8, endPoint x: 575, endPoint y: 16, distance: 8.1
click at [567, 8] on icon at bounding box center [562, 9] width 10 height 10
click at [567, 11] on icon at bounding box center [562, 9] width 10 height 10
drag, startPoint x: 70, startPoint y: 139, endPoint x: 30, endPoint y: 138, distance: 40.2
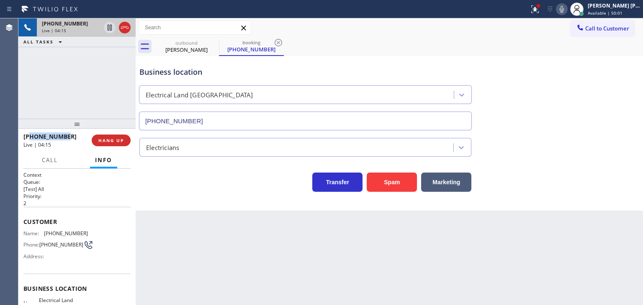
click at [30, 138] on div "[PHONE_NUMBER]" at bounding box center [54, 137] width 62 height 8
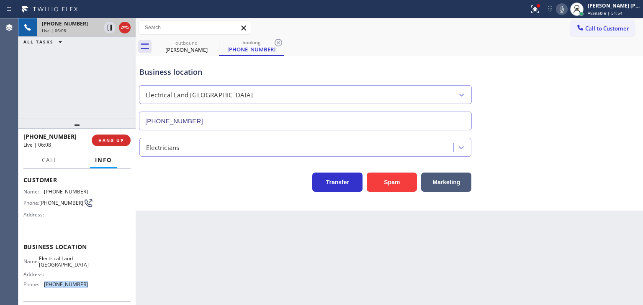
drag, startPoint x: 90, startPoint y: 287, endPoint x: 44, endPoint y: 287, distance: 46.0
click at [44, 287] on div "Name: Electrical Land Union City Address: Phone: [PHONE_NUMBER]" at bounding box center [76, 274] width 107 height 36
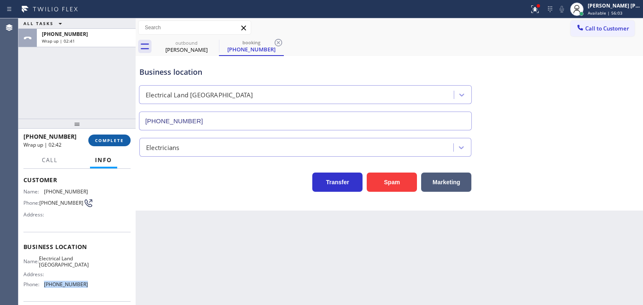
click at [113, 139] on span "COMPLETE" at bounding box center [109, 141] width 29 height 6
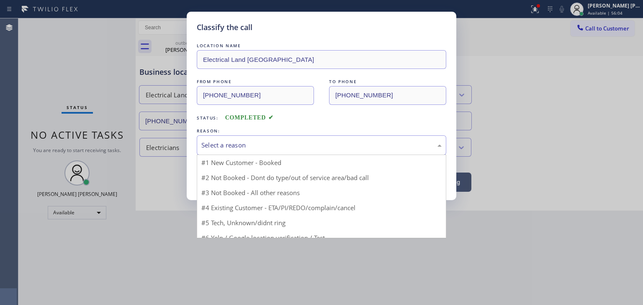
click at [249, 149] on div "Select a reason" at bounding box center [321, 146] width 240 height 10
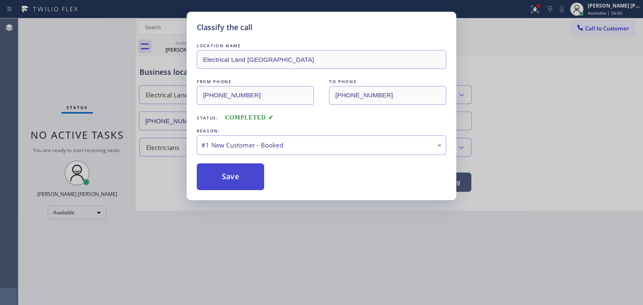
click at [237, 178] on button "Save" at bounding box center [230, 177] width 67 height 27
type input "[PHONE_NUMBER]"
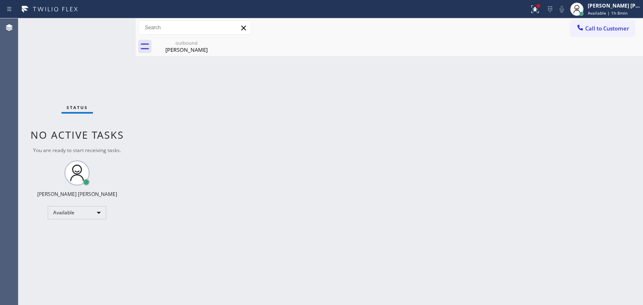
click at [112, 29] on div "Status No active tasks You are ready to start receiving tasks. [PERSON_NAME] [P…" at bounding box center [76, 161] width 117 height 287
click at [609, 13] on span "Available | 1h 12min" at bounding box center [609, 13] width 42 height 6
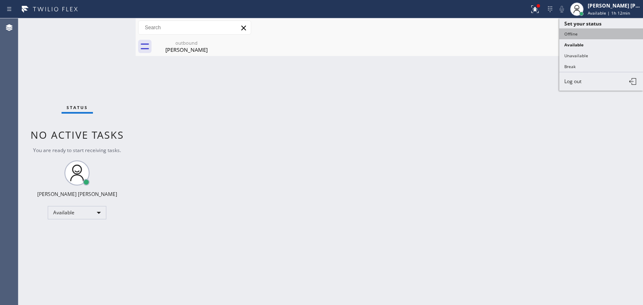
click at [584, 35] on button "Offline" at bounding box center [601, 33] width 84 height 11
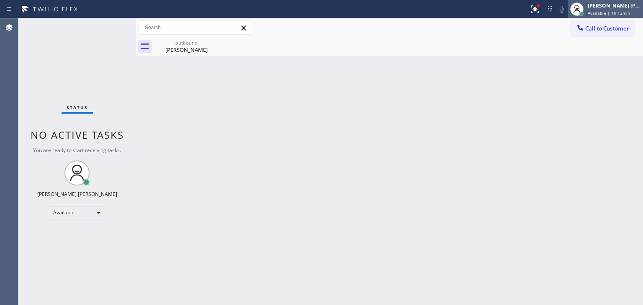
click at [611, 9] on div "[PERSON_NAME] [PERSON_NAME]" at bounding box center [614, 5] width 53 height 7
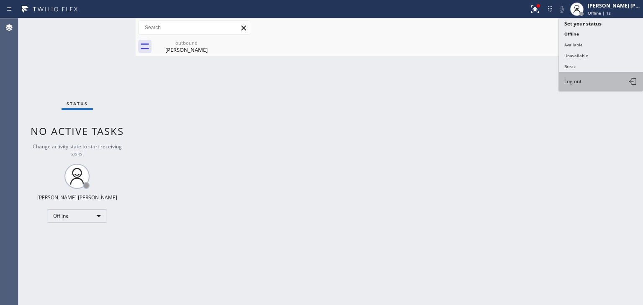
click at [575, 84] on button "Log out" at bounding box center [601, 81] width 84 height 18
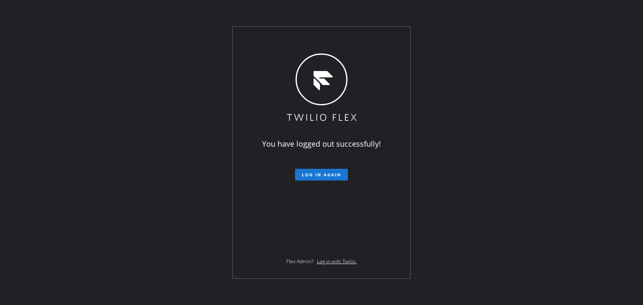
click at [44, 82] on div "You have logged out successfully! Log in again Flex Admin? Log in with Twilio." at bounding box center [321, 152] width 643 height 305
click at [72, 109] on div "You have logged out successfully! Log in again Flex Admin? Log in with Twilio." at bounding box center [321, 152] width 643 height 305
